Goal: Transaction & Acquisition: Purchase product/service

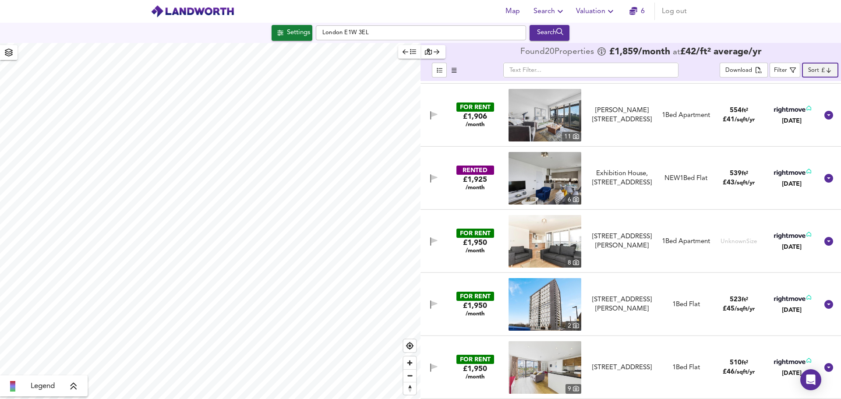
scroll to position [920, 0]
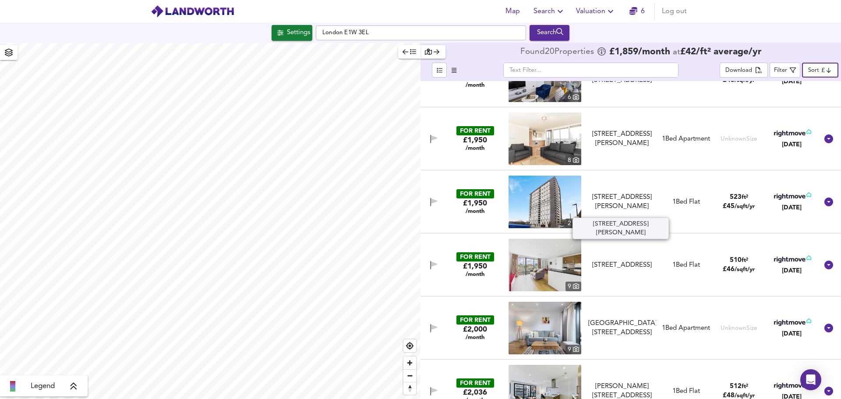
click at [619, 197] on div "[STREET_ADDRESS][PERSON_NAME]" at bounding box center [622, 202] width 68 height 19
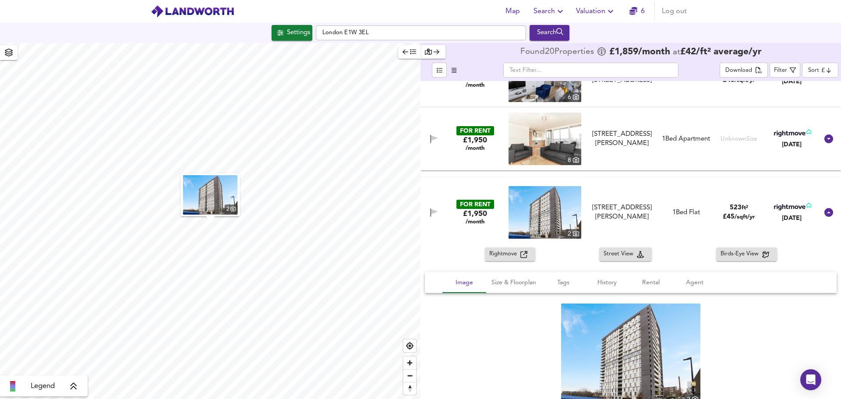
click at [531, 208] on img at bounding box center [544, 212] width 73 height 53
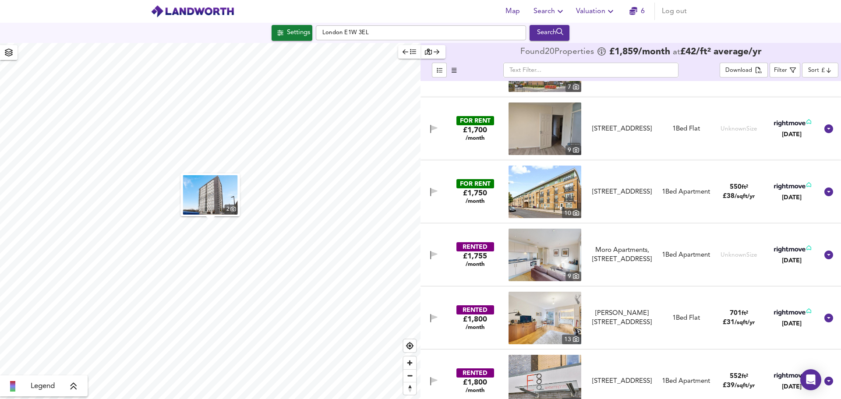
scroll to position [0, 0]
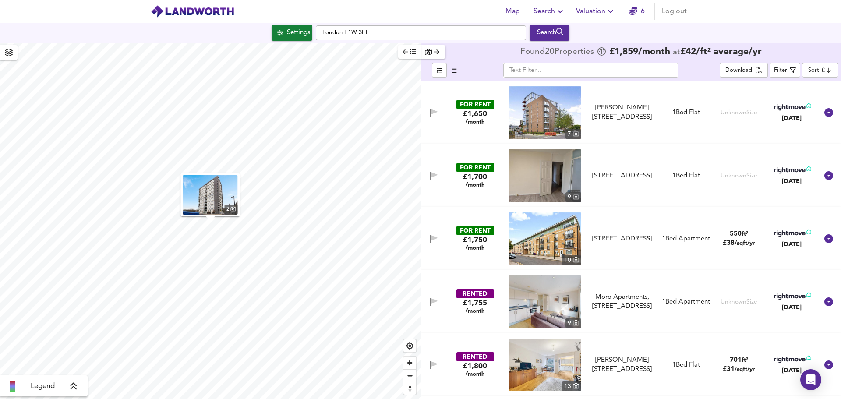
click at [540, 164] on img at bounding box center [544, 175] width 73 height 53
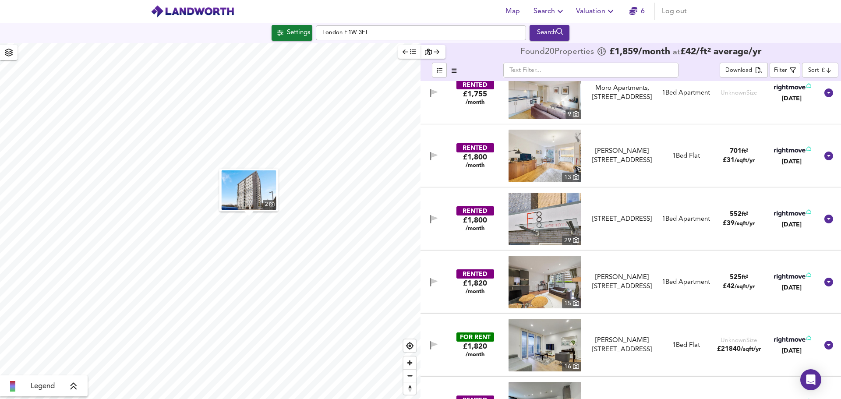
scroll to position [263, 0]
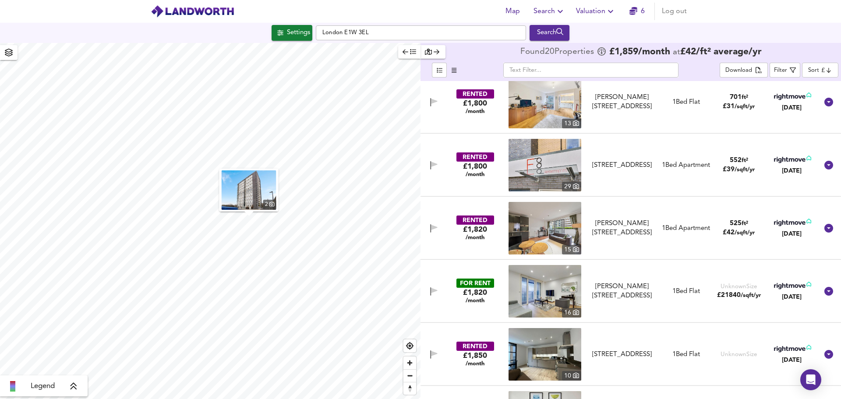
click at [525, 97] on img at bounding box center [544, 102] width 73 height 53
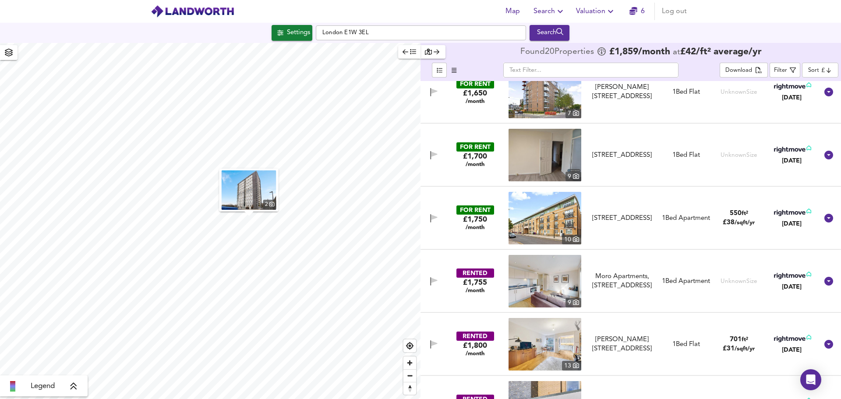
scroll to position [0, 0]
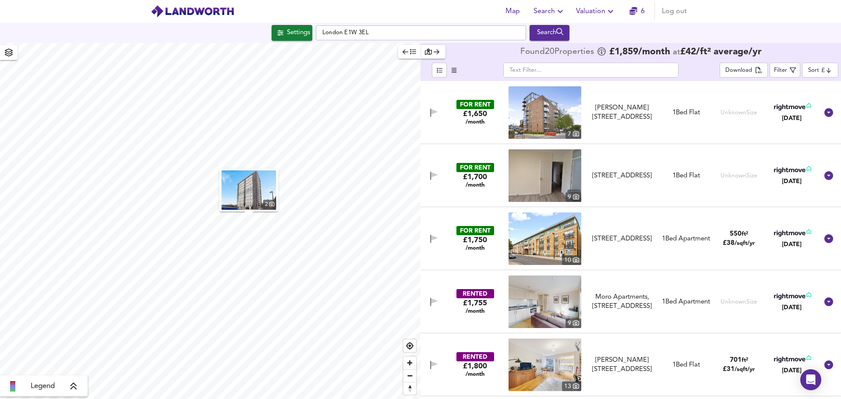
click at [811, 72] on body "Map Search Valuation 6 Log out Settings [GEOGRAPHIC_DATA] E1W 3EL Search 2 Lege…" at bounding box center [420, 199] width 841 height 399
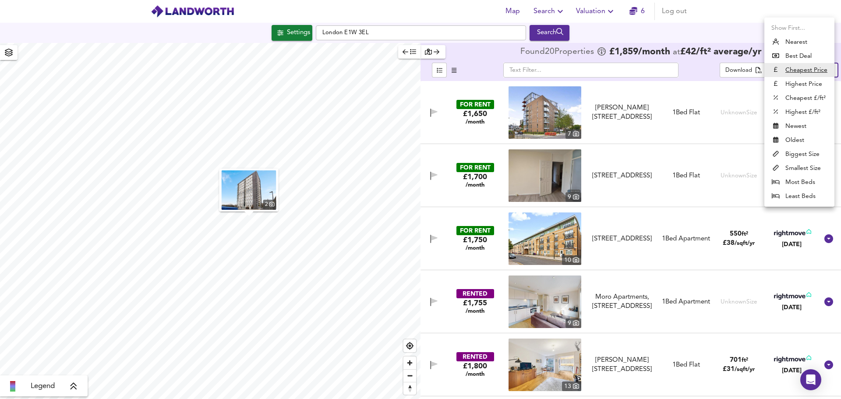
click at [802, 72] on u "Cheapest Price" at bounding box center [806, 70] width 42 height 9
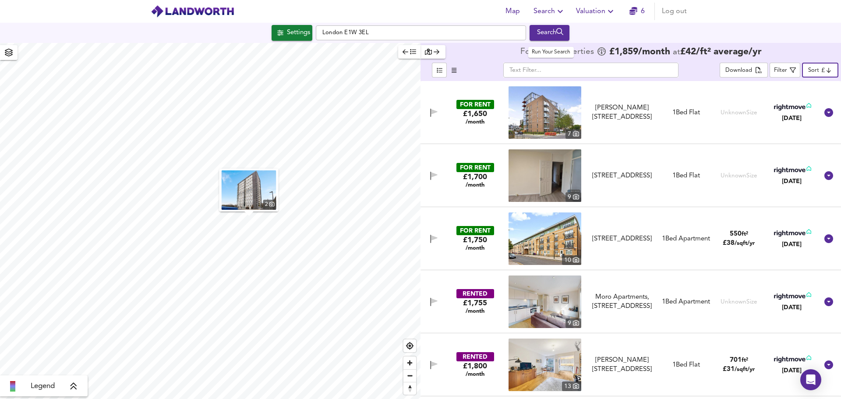
click at [543, 38] on div "Search" at bounding box center [549, 32] width 35 height 11
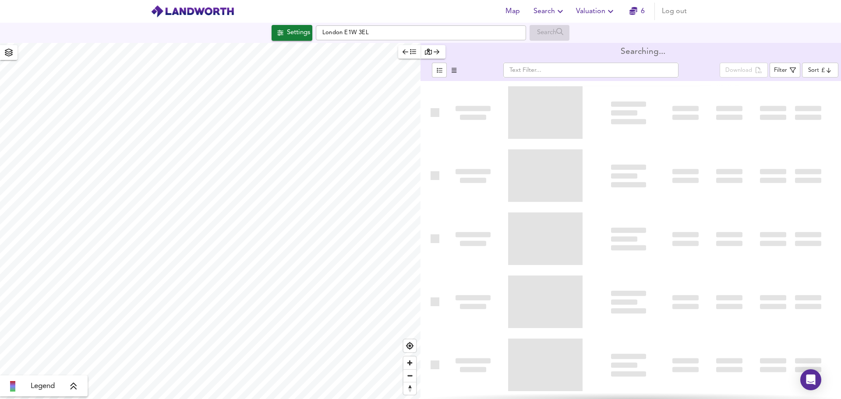
click at [287, 32] on div "Settings" at bounding box center [298, 32] width 23 height 11
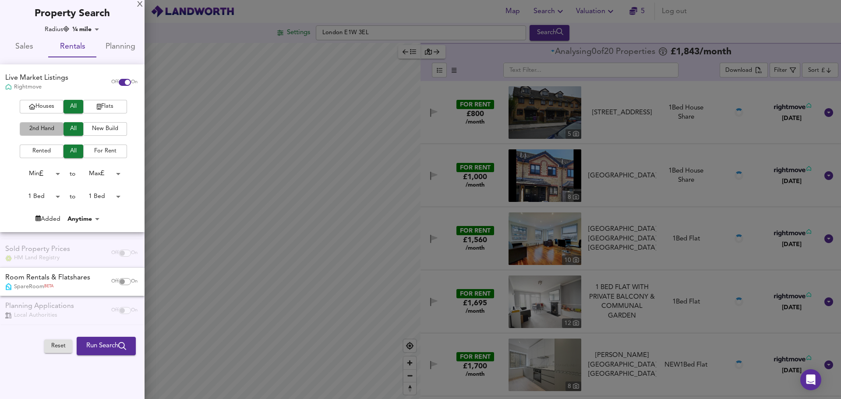
click at [42, 127] on span "2nd Hand" at bounding box center [41, 129] width 35 height 10
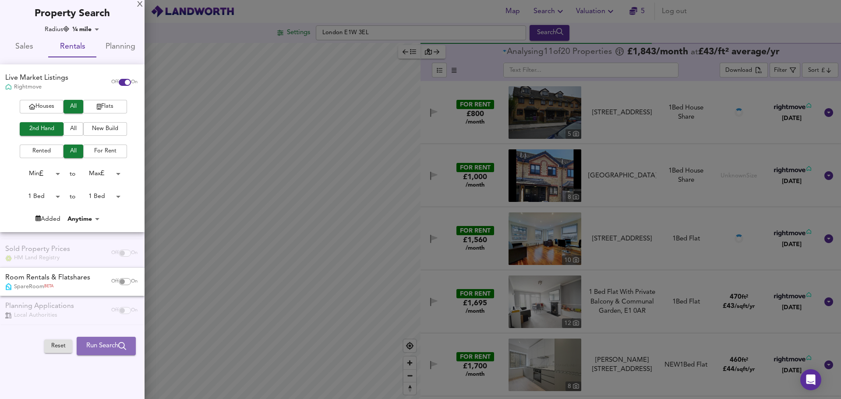
click at [106, 343] on span "Run Search" at bounding box center [106, 345] width 40 height 11
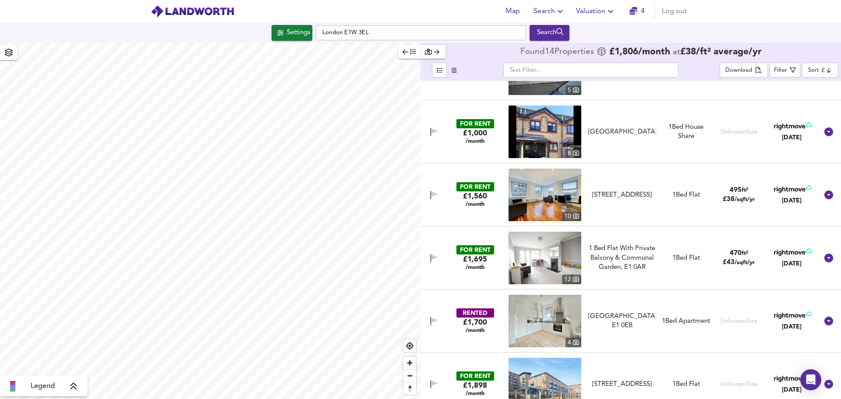
scroll to position [88, 0]
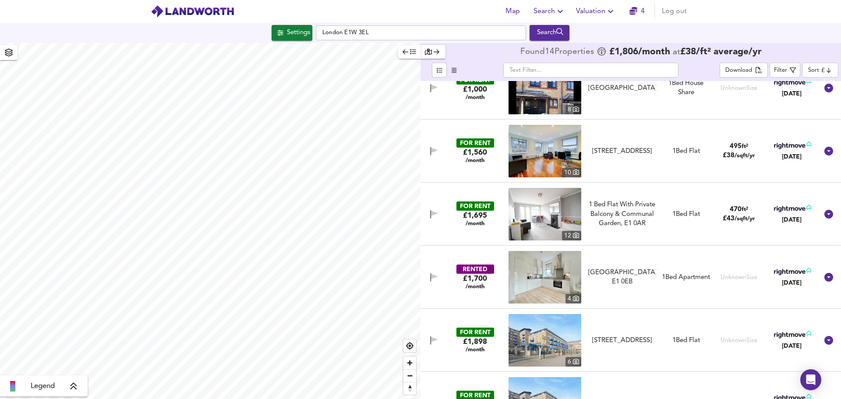
click at [563, 148] on img at bounding box center [544, 151] width 73 height 53
click at [529, 281] on img at bounding box center [544, 277] width 73 height 53
drag, startPoint x: 370, startPoint y: 33, endPoint x: 307, endPoint y: 24, distance: 64.1
click at [307, 24] on div "Settings [GEOGRAPHIC_DATA] E1W 3EL Search" at bounding box center [420, 33] width 841 height 20
type input "London E1 5DS"
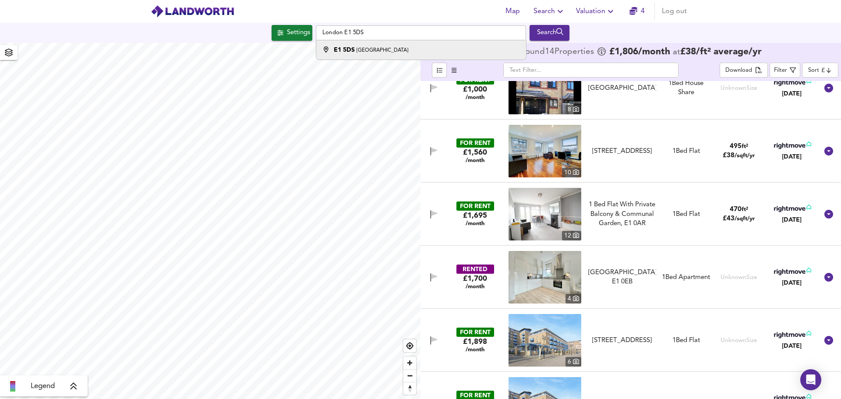
click at [349, 47] on strong "E1 5DS" at bounding box center [344, 50] width 21 height 6
click at [300, 35] on div "Settings" at bounding box center [298, 32] width 23 height 11
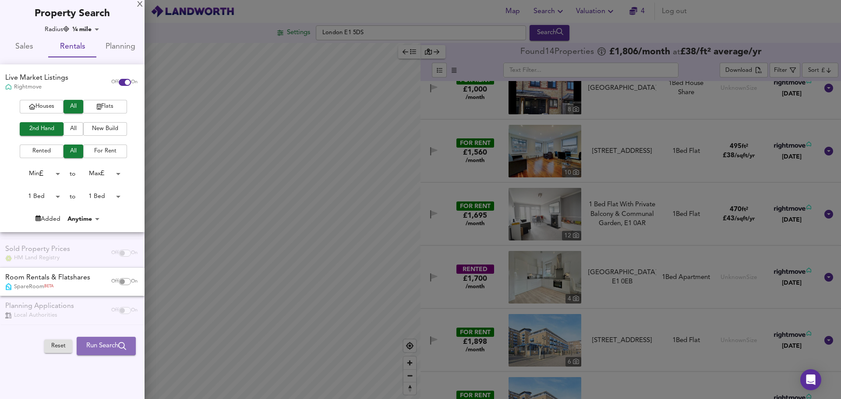
click at [101, 350] on span "Run Search" at bounding box center [106, 345] width 40 height 11
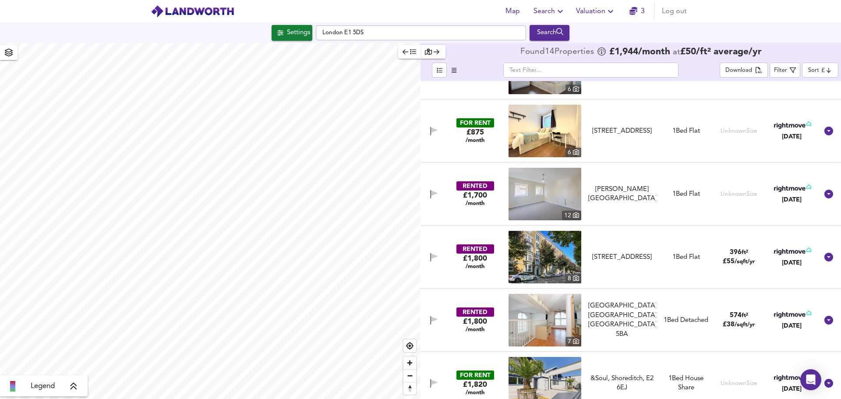
scroll to position [131, 0]
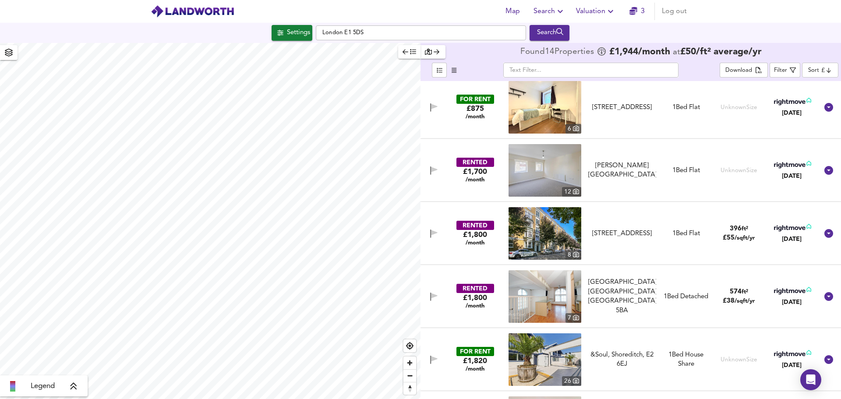
click at [529, 177] on img at bounding box center [544, 170] width 73 height 53
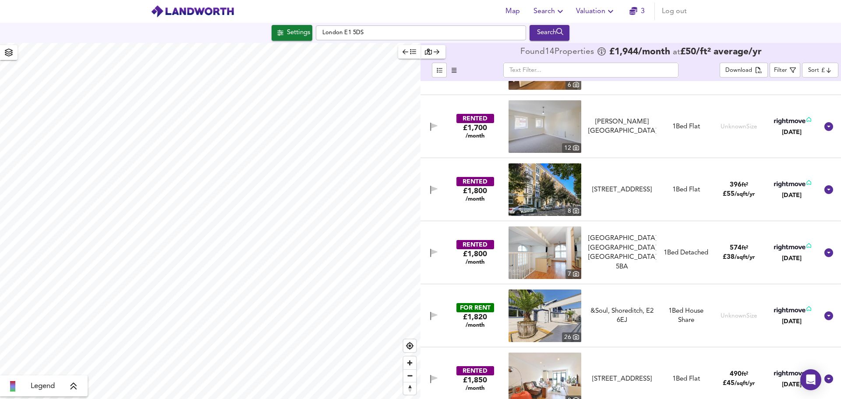
click at [533, 191] on img at bounding box center [544, 189] width 73 height 53
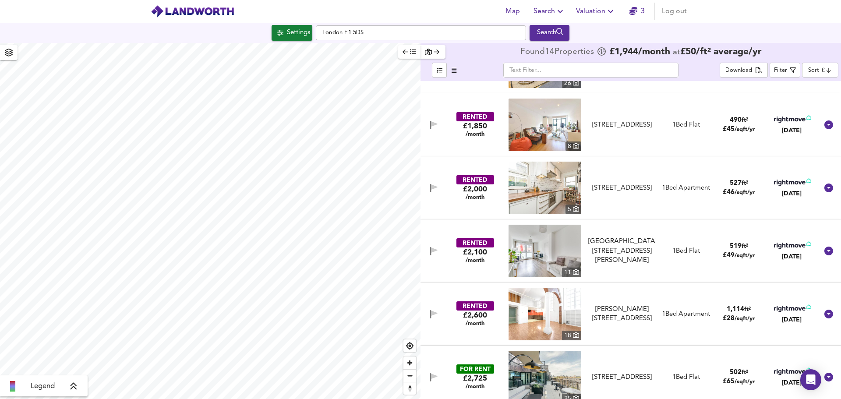
scroll to position [438, 0]
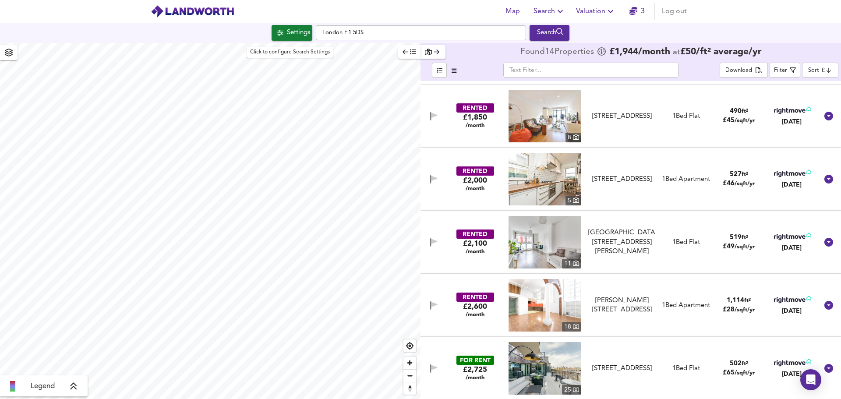
click at [295, 37] on div "Settings" at bounding box center [298, 32] width 23 height 11
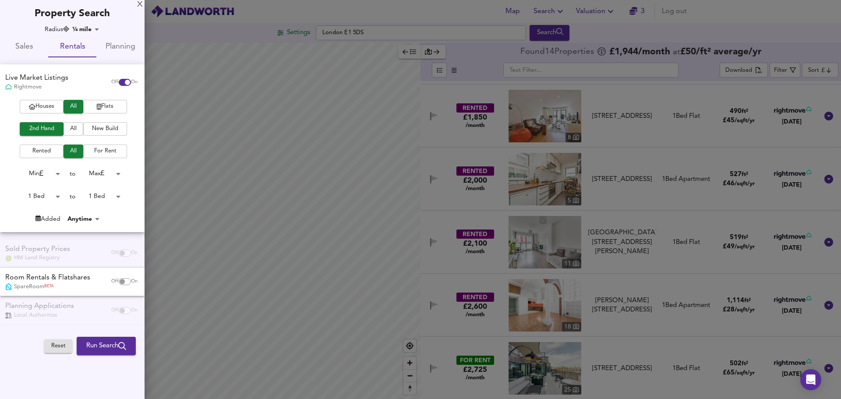
click at [468, 142] on div at bounding box center [420, 199] width 841 height 399
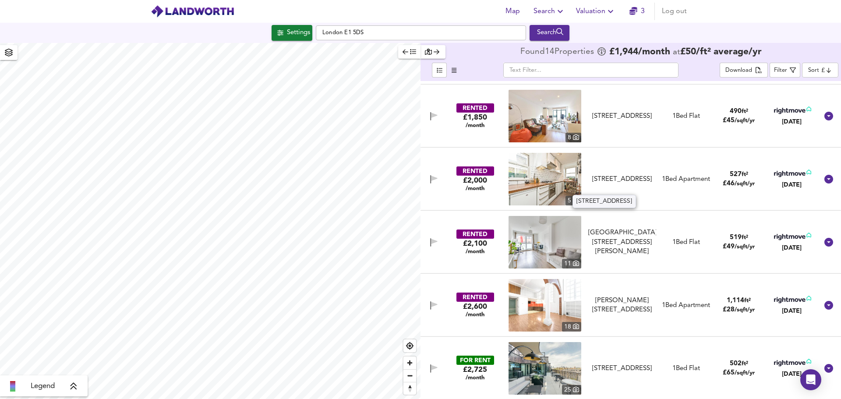
click at [609, 178] on div "[STREET_ADDRESS]" at bounding box center [622, 179] width 68 height 9
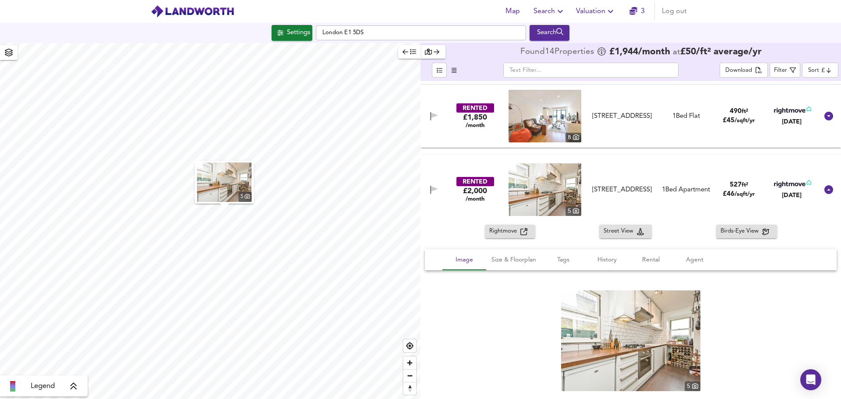
click at [532, 198] on img at bounding box center [544, 189] width 73 height 53
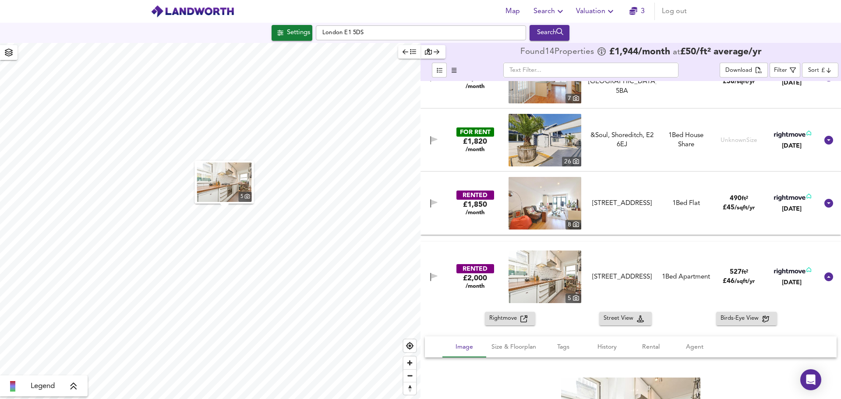
scroll to position [263, 0]
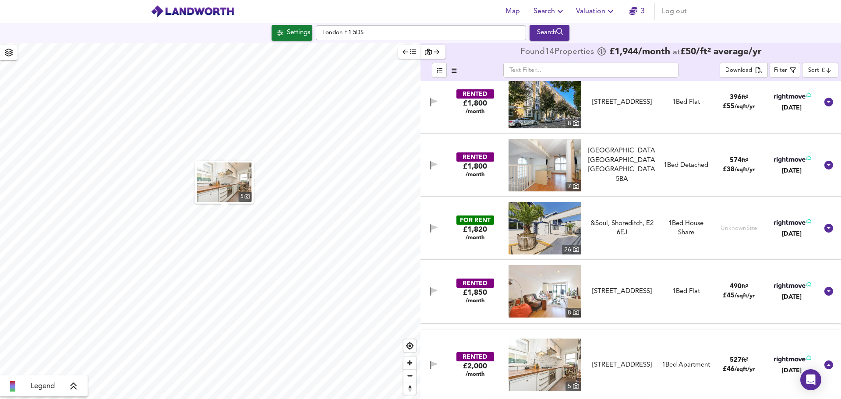
click at [554, 284] on img at bounding box center [544, 291] width 73 height 53
click at [390, 34] on input "London E1 5DS" at bounding box center [421, 32] width 210 height 15
drag, startPoint x: 391, startPoint y: 35, endPoint x: 282, endPoint y: 32, distance: 108.6
click at [282, 32] on div "Settings [GEOGRAPHIC_DATA] E1 5DS Search" at bounding box center [420, 33] width 841 height 16
click at [346, 51] on strong "E14 6EF" at bounding box center [346, 50] width 24 height 6
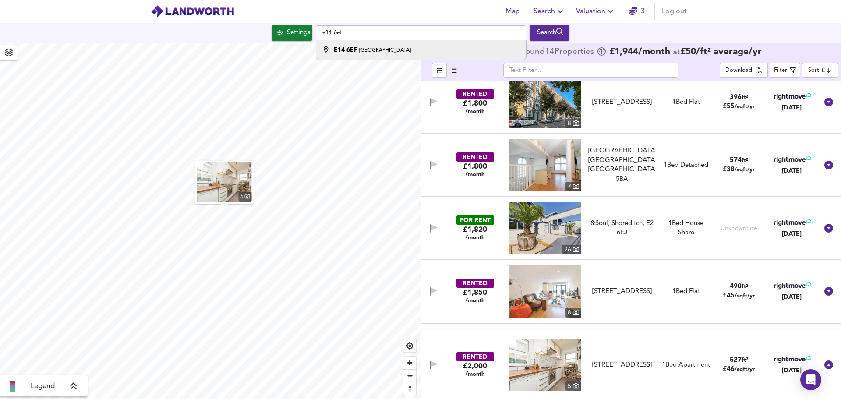
type input "London E14 6EF"
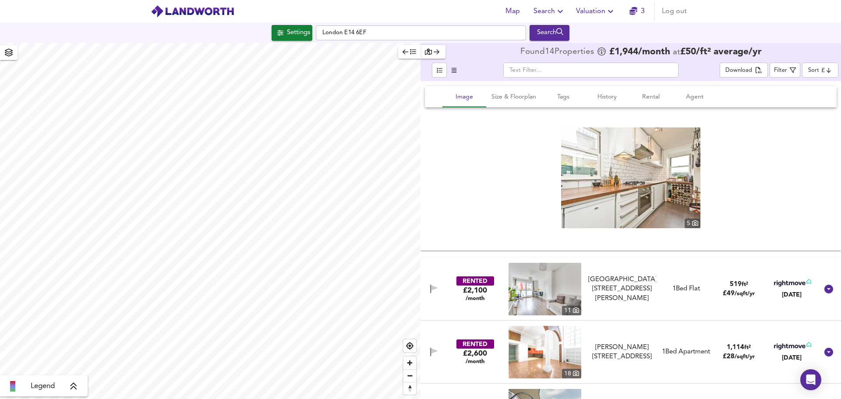
scroll to position [525, 0]
